Goal: Transaction & Acquisition: Book appointment/travel/reservation

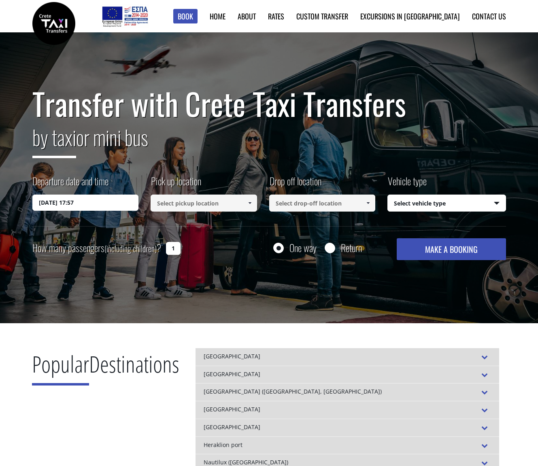
click at [238, 207] on input at bounding box center [203, 203] width 106 height 17
click at [248, 204] on span at bounding box center [249, 203] width 6 height 6
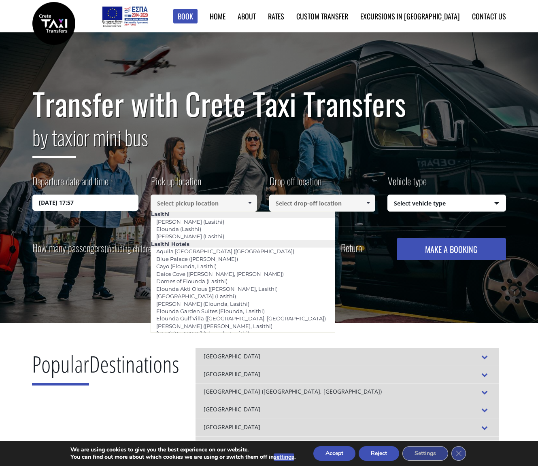
scroll to position [1092, 0]
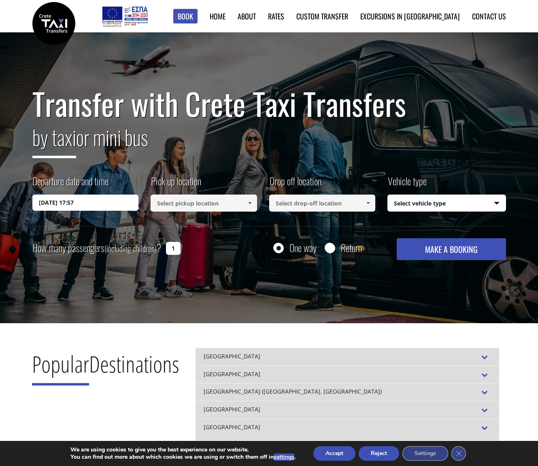
click at [210, 204] on input at bounding box center [203, 203] width 106 height 17
click at [250, 205] on span at bounding box center [249, 203] width 6 height 6
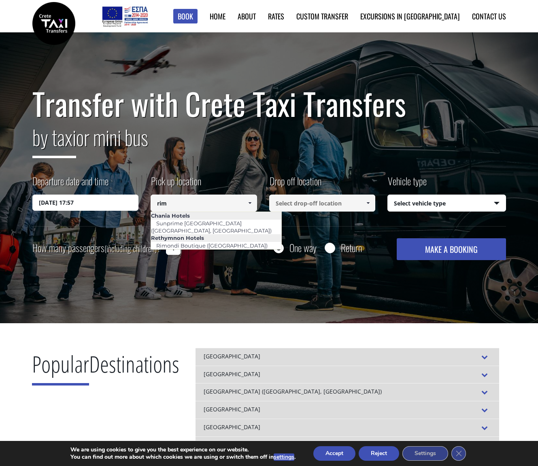
scroll to position [0, 0]
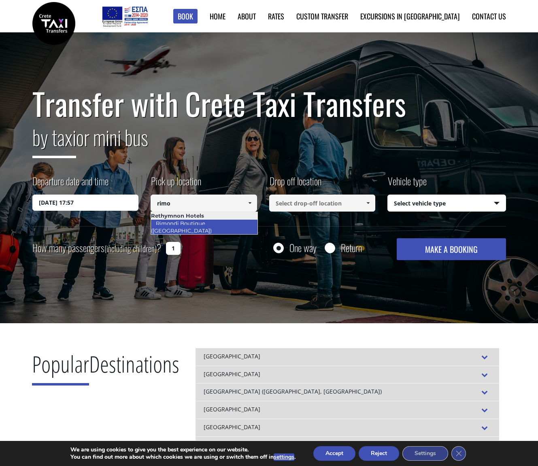
click at [214, 224] on link "Rimondi Boutique ([GEOGRAPHIC_DATA])" at bounding box center [183, 227] width 66 height 19
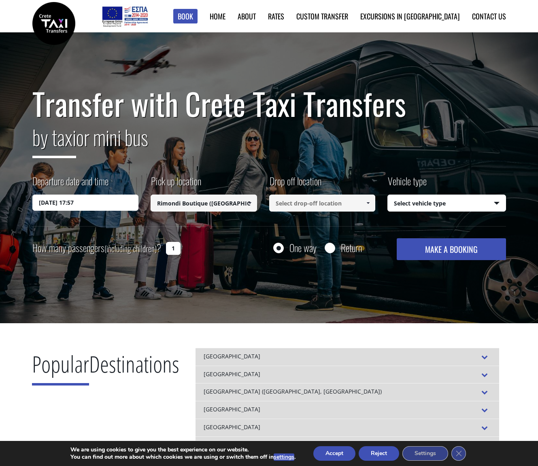
type input "Rimondi Boutique ([GEOGRAPHIC_DATA])"
click at [334, 207] on input at bounding box center [322, 203] width 106 height 17
click at [368, 203] on span at bounding box center [367, 203] width 6 height 6
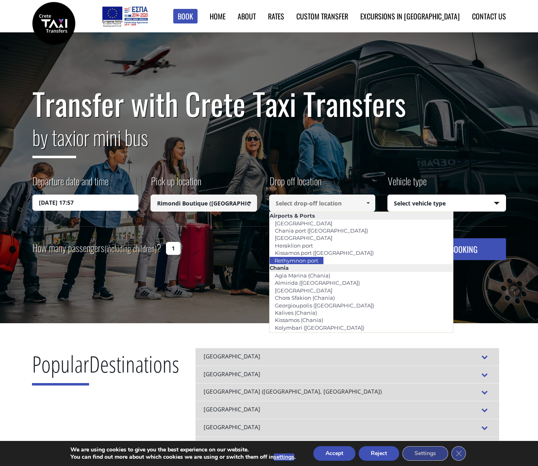
drag, startPoint x: 339, startPoint y: 258, endPoint x: 349, endPoint y: 258, distance: 9.3
click at [339, 259] on li "Rethymnon port" at bounding box center [361, 260] width 184 height 7
type input "Rethymnon port"
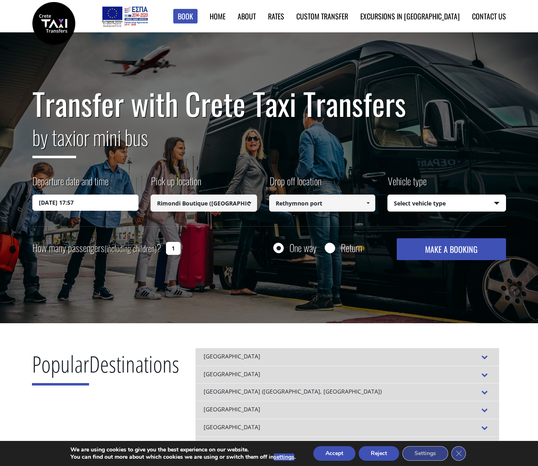
click at [452, 208] on select "Select vehicle type Taxi (4 passengers) Mercedes E Class Mini Van (7 passengers…" at bounding box center [446, 203] width 118 height 17
select select "540"
click at [387, 195] on select "Select vehicle type Taxi (4 passengers) Mercedes E Class Mini Van (7 passengers…" at bounding box center [446, 203] width 118 height 17
click at [175, 249] on input "1" at bounding box center [173, 248] width 15 height 13
drag, startPoint x: 179, startPoint y: 250, endPoint x: 171, endPoint y: 250, distance: 8.1
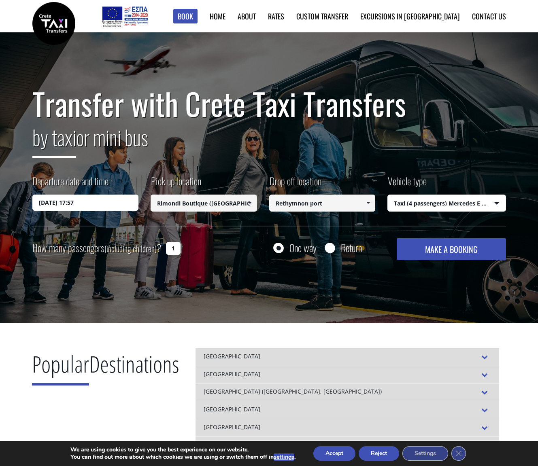
click at [171, 250] on input "1" at bounding box center [173, 248] width 15 height 13
type input "2"
click at [455, 248] on button "MAKE A BOOKING" at bounding box center [450, 249] width 109 height 22
